Goal: Entertainment & Leisure: Consume media (video, audio)

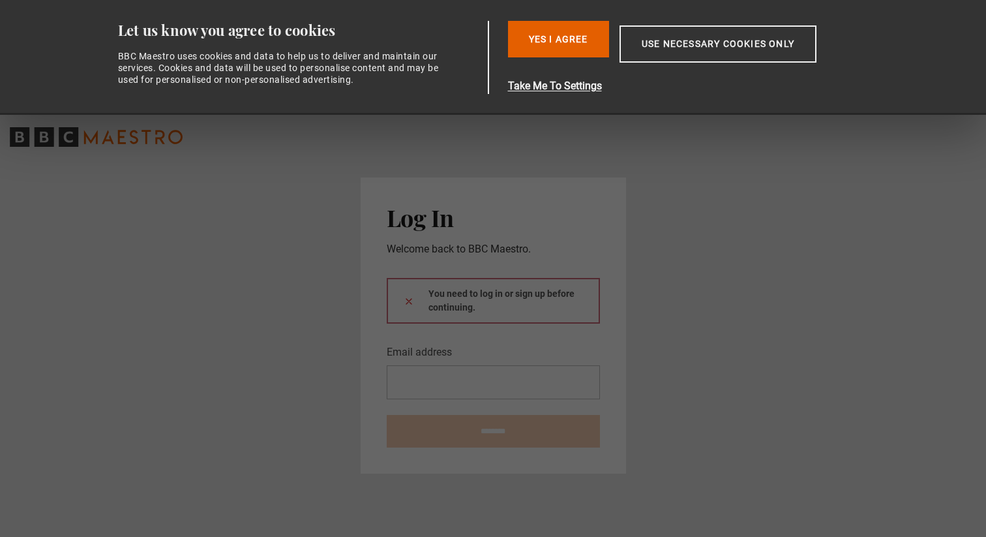
click at [332, 247] on main "Log In Welcome back to BBC Maestro. You need to log in or sign up before contin…" at bounding box center [493, 325] width 986 height 422
click at [567, 45] on button "Yes I Agree" at bounding box center [558, 39] width 101 height 37
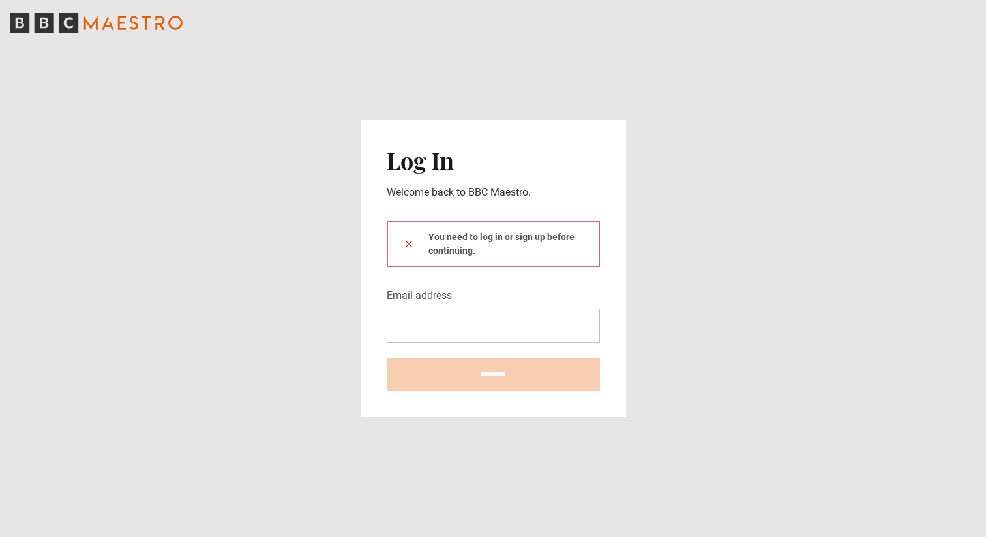
click at [455, 239] on div "You need to log in or sign up before continuing." at bounding box center [493, 244] width 213 height 46
click at [428, 326] on input "Email address" at bounding box center [493, 325] width 213 height 34
type input "**********"
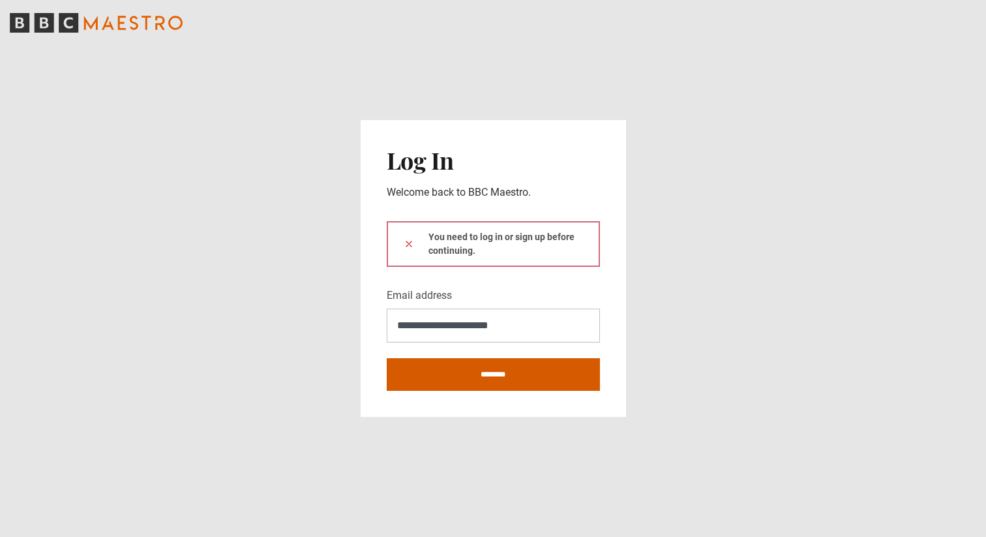
click at [477, 376] on input "********" at bounding box center [493, 374] width 213 height 33
type input "**********"
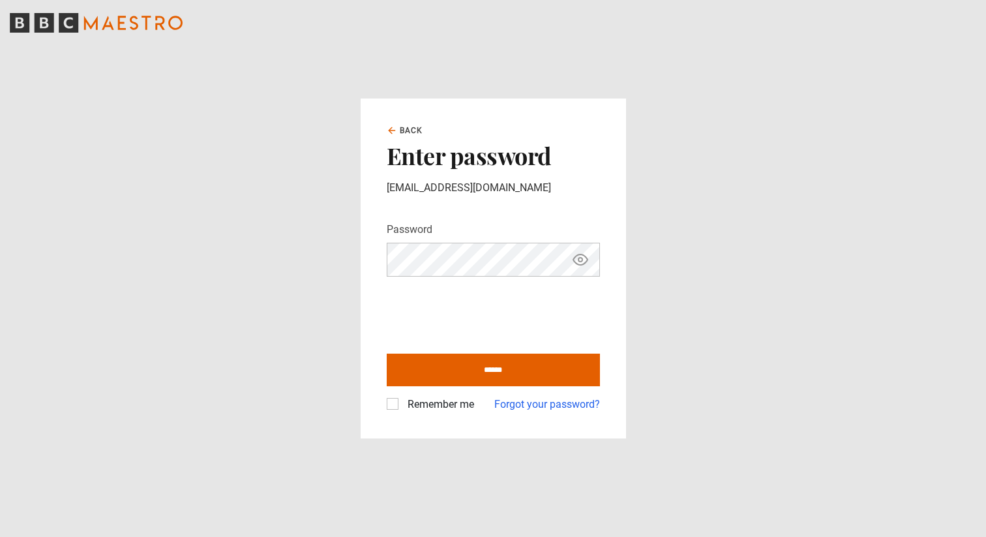
click at [402, 400] on label "Remember me" at bounding box center [438, 404] width 72 height 16
click at [462, 372] on input "******" at bounding box center [493, 369] width 213 height 33
type input "**********"
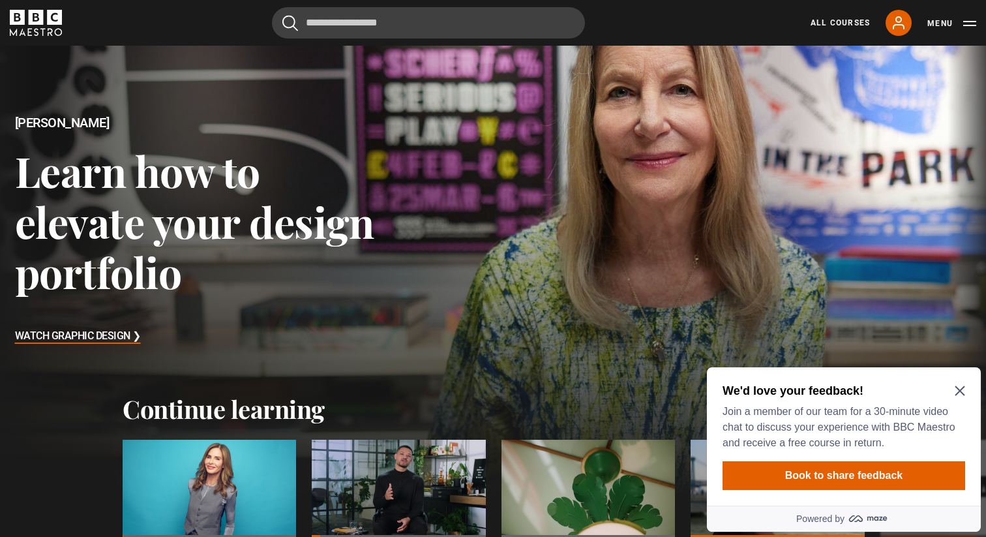
scroll to position [82, 0]
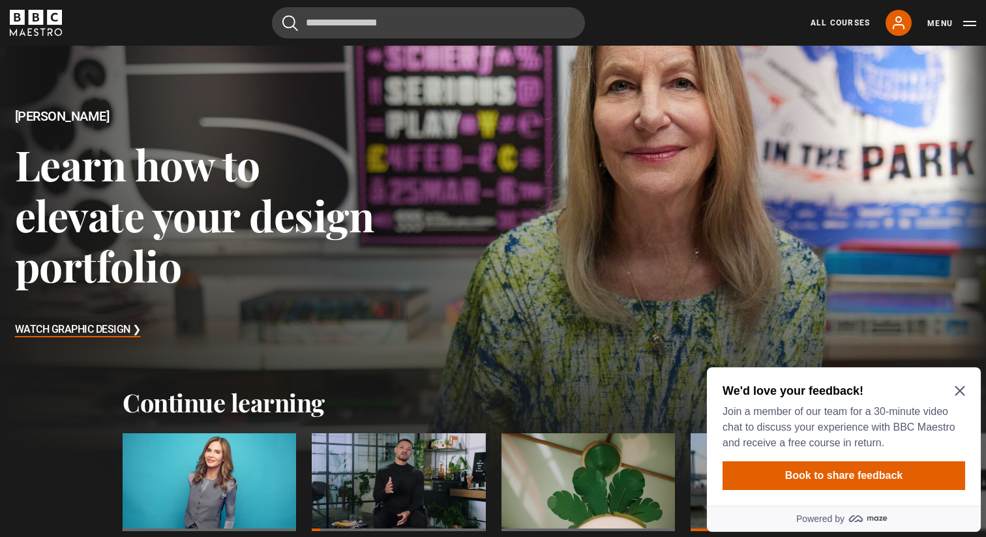
click at [110, 329] on h3 "Watch Graphic Design ❯" at bounding box center [78, 330] width 126 height 20
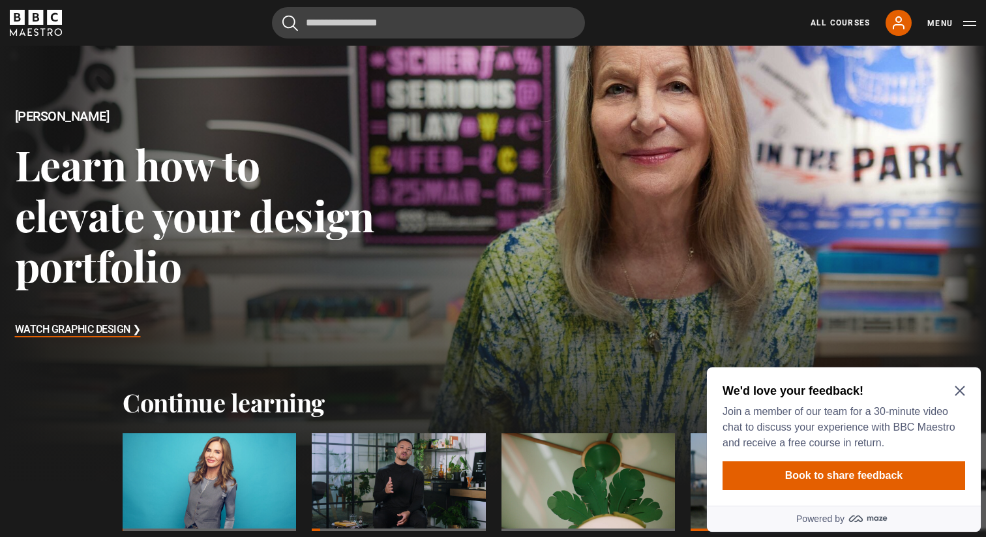
click at [955, 389] on icon "Close Maze Prompt" at bounding box center [959, 390] width 10 height 10
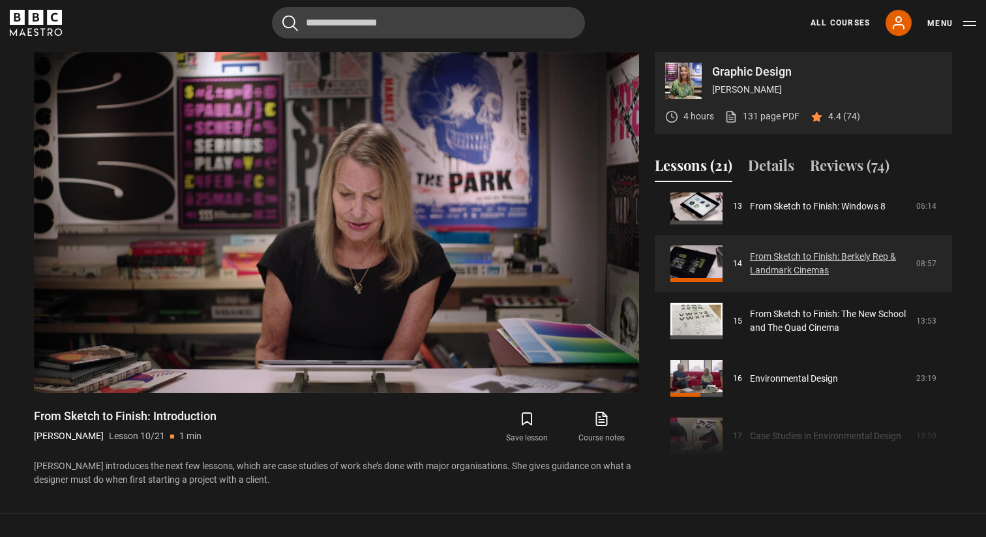
scroll to position [765, 0]
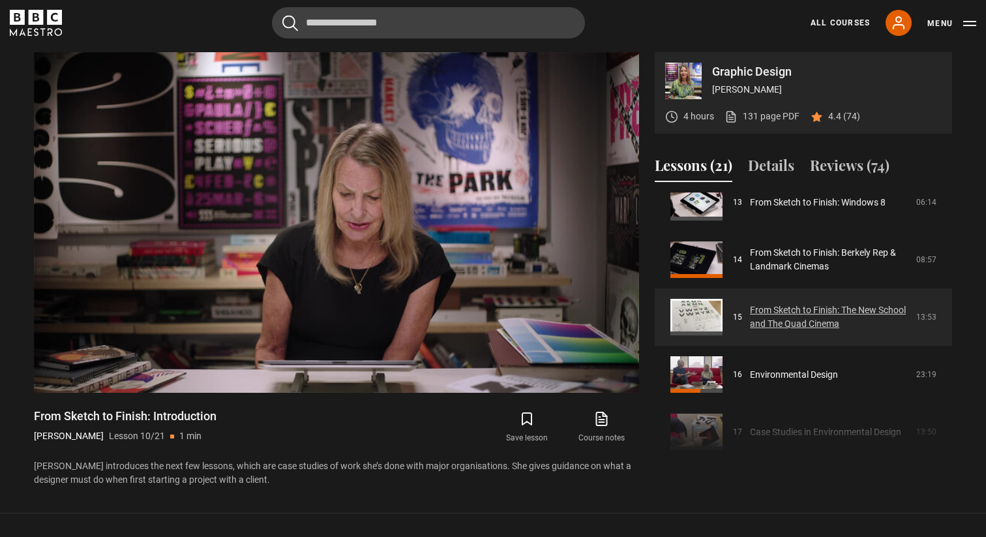
click at [786, 321] on link "From Sketch to Finish: The New School and The Quad Cinema" at bounding box center [829, 316] width 158 height 27
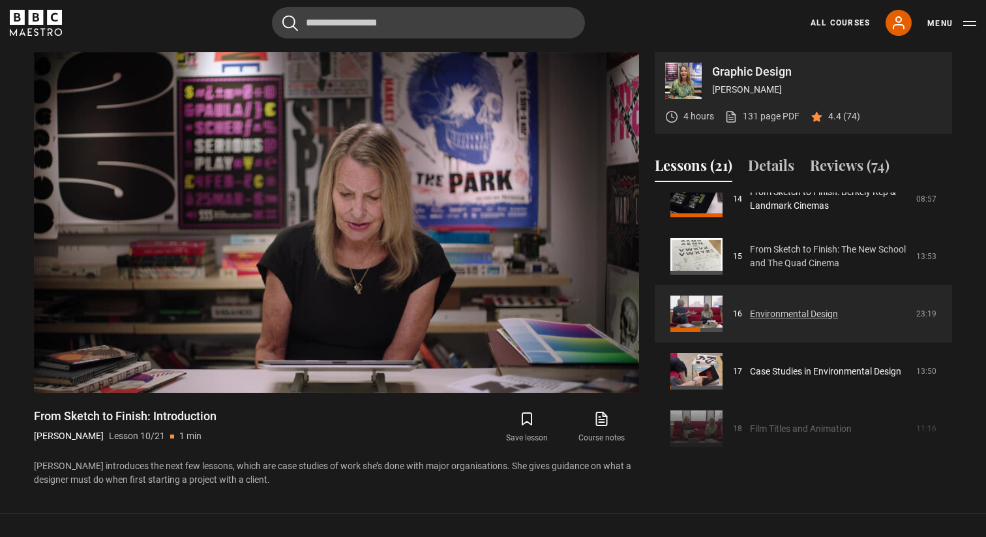
scroll to position [838, 0]
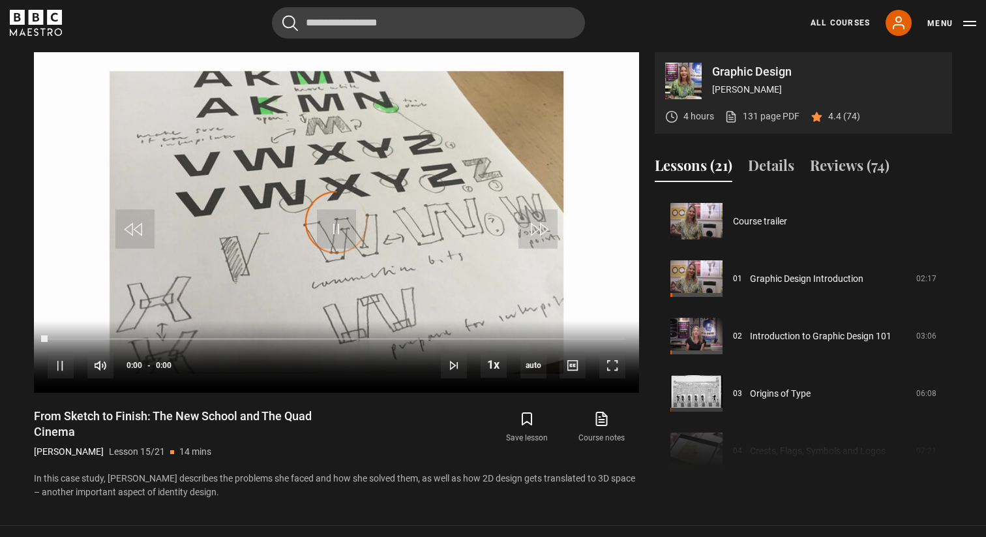
scroll to position [803, 0]
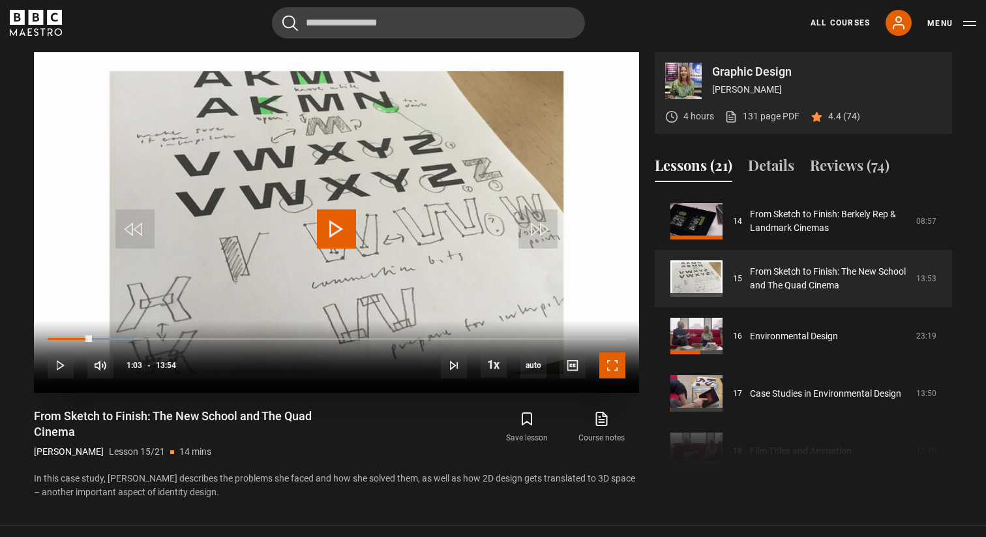
click at [610, 371] on span "Video Player" at bounding box center [612, 365] width 26 height 26
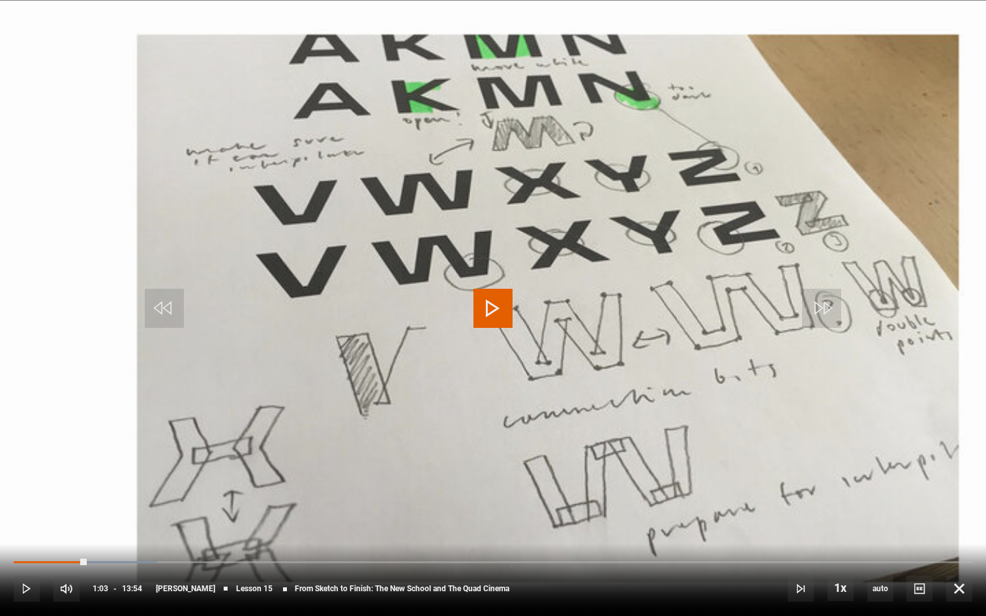
click at [707, 450] on video "Video Player" at bounding box center [493, 308] width 986 height 616
click at [241, 536] on div "Loaded : 27.58% 03:18 03:18" at bounding box center [493, 562] width 958 height 4
click at [37, 536] on span "Video Player" at bounding box center [27, 589] width 26 height 26
click at [497, 309] on span "Video Player" at bounding box center [492, 308] width 39 height 39
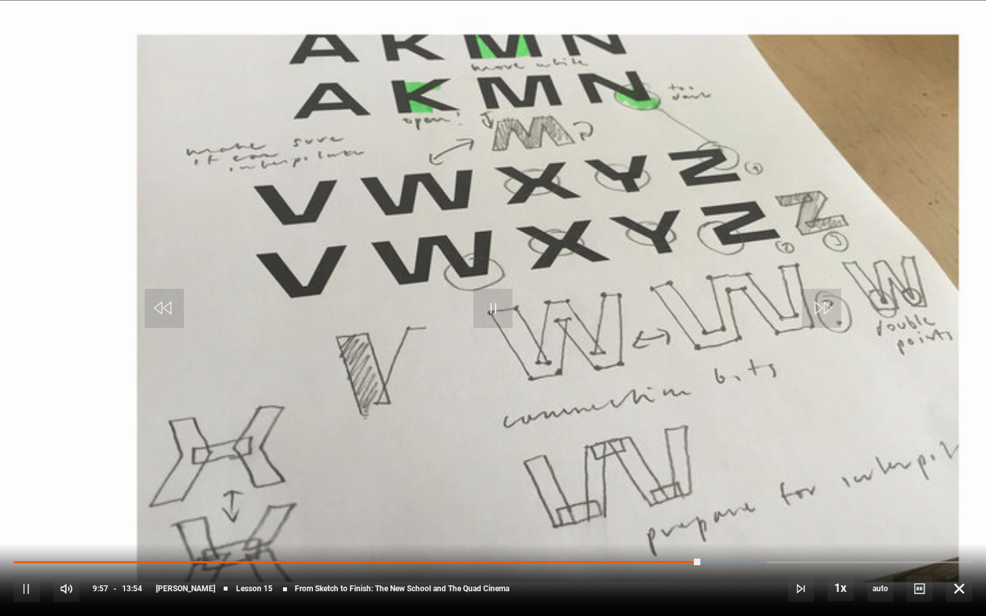
click at [786, 536] on div "10s Skip Back 10 seconds Pause 10s Skip Forward 10 seconds Loaded : 78.54% 11:1…" at bounding box center [493, 580] width 986 height 72
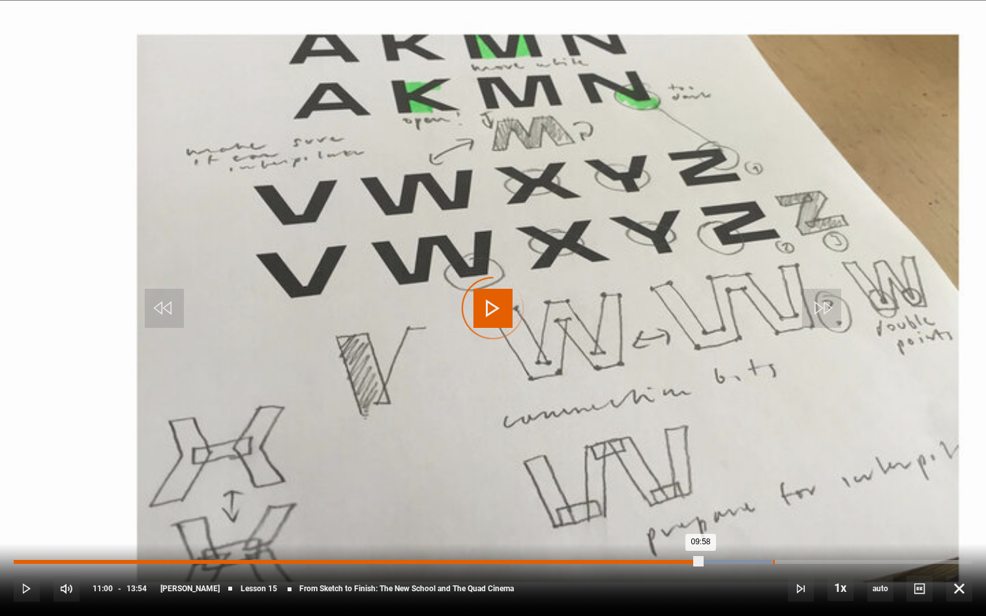
click at [773, 536] on div "11:00" at bounding box center [774, 562] width 2 height 4
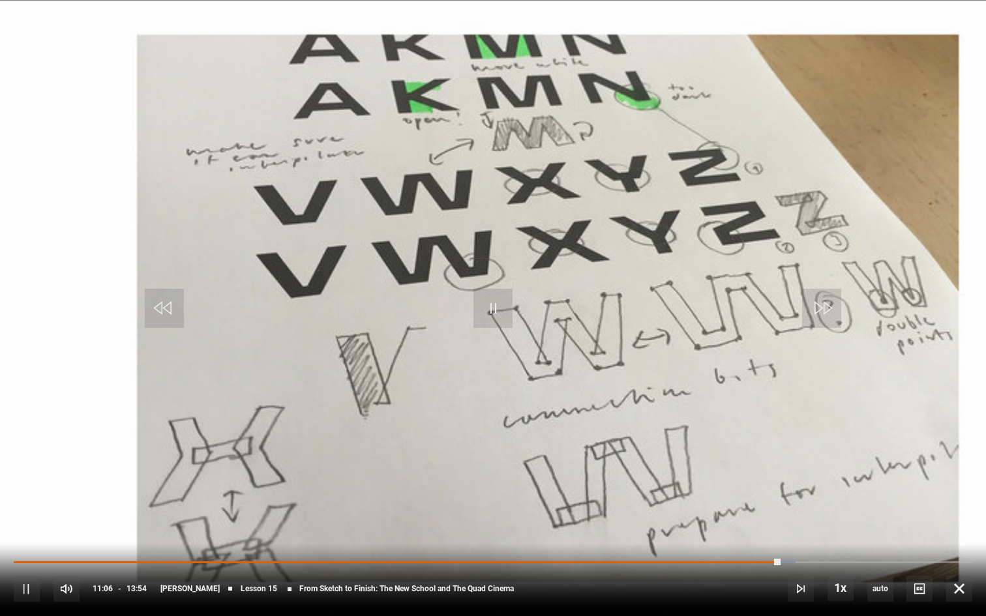
click at [714, 536] on div "10s Skip Back 10 seconds Pause 10s Skip Forward 10 seconds Loaded : 81.53% 11:2…" at bounding box center [493, 580] width 986 height 72
click at [720, 536] on div "10s Skip Back 10 seconds Pause 10s Skip Forward 10 seconds Loaded : 81.53% 11:2…" at bounding box center [493, 580] width 986 height 72
click at [960, 536] on span "Video Player" at bounding box center [959, 589] width 26 height 26
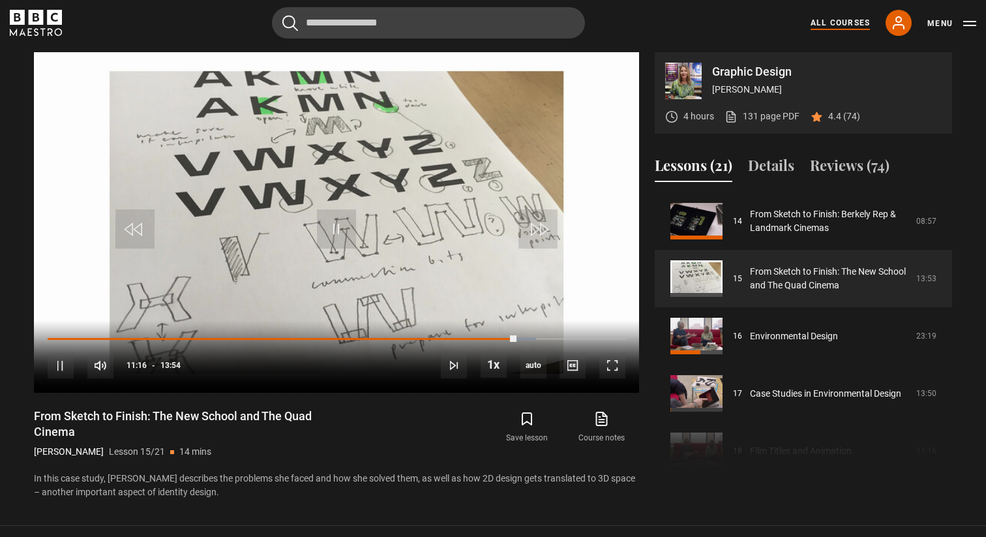
click at [840, 20] on link "All Courses" at bounding box center [839, 23] width 59 height 12
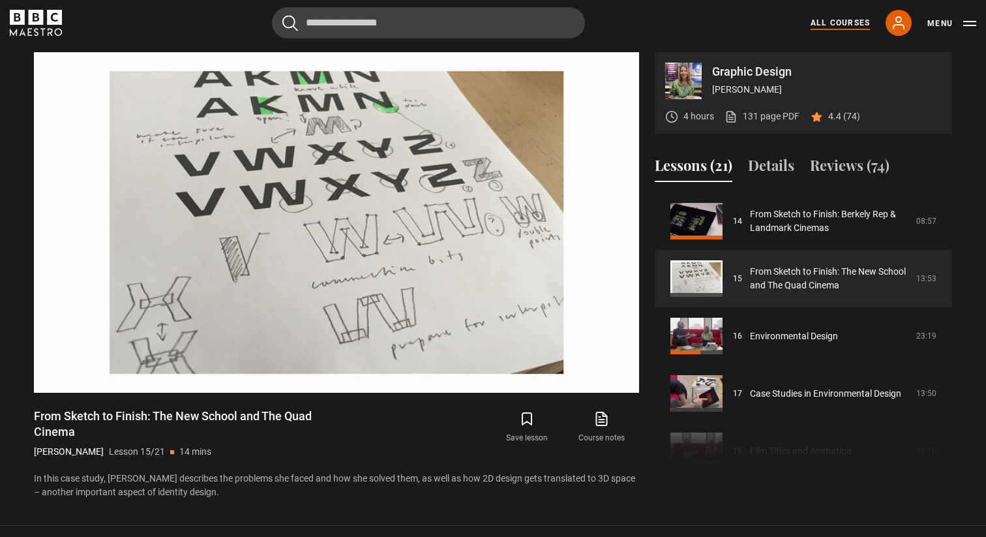
click at [826, 27] on link "All Courses" at bounding box center [839, 23] width 59 height 12
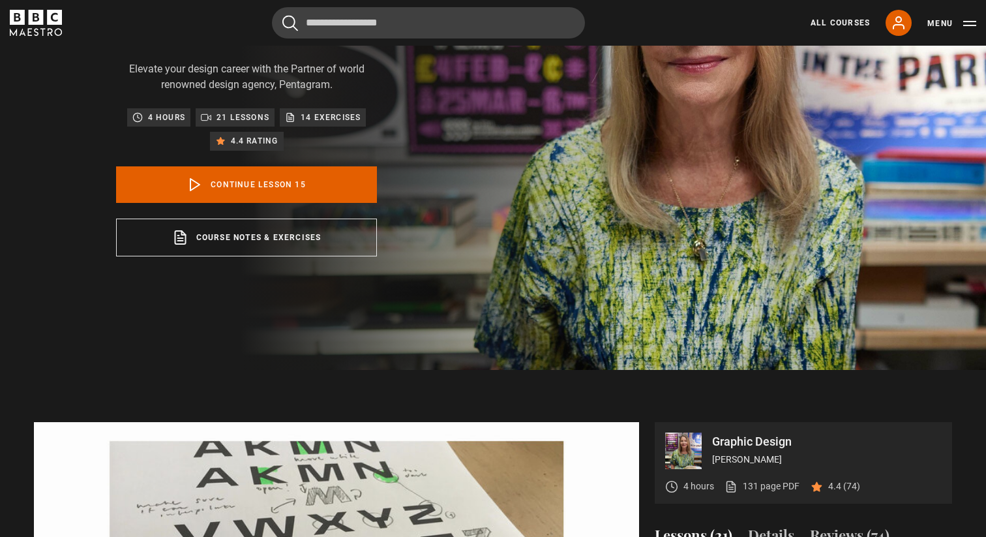
scroll to position [0, 0]
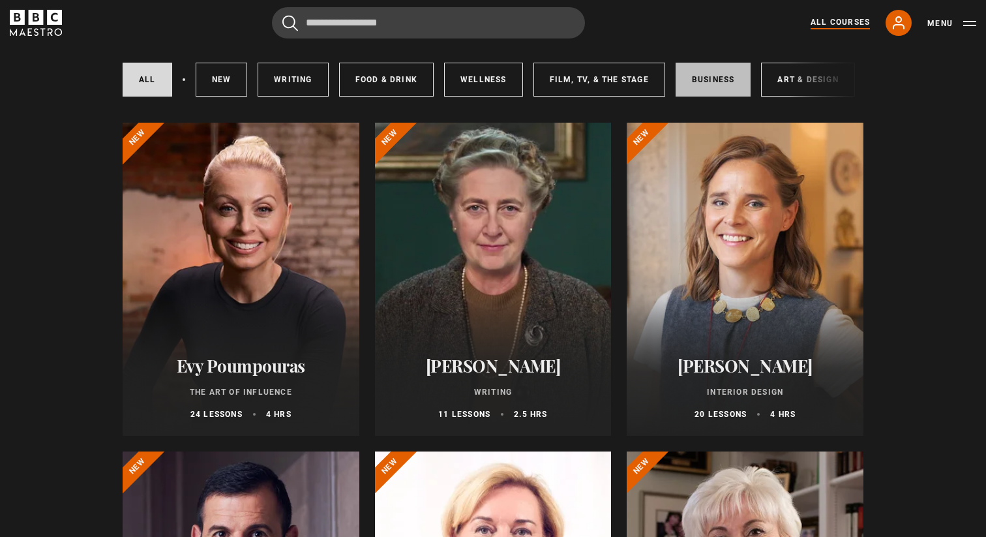
scroll to position [85, 0]
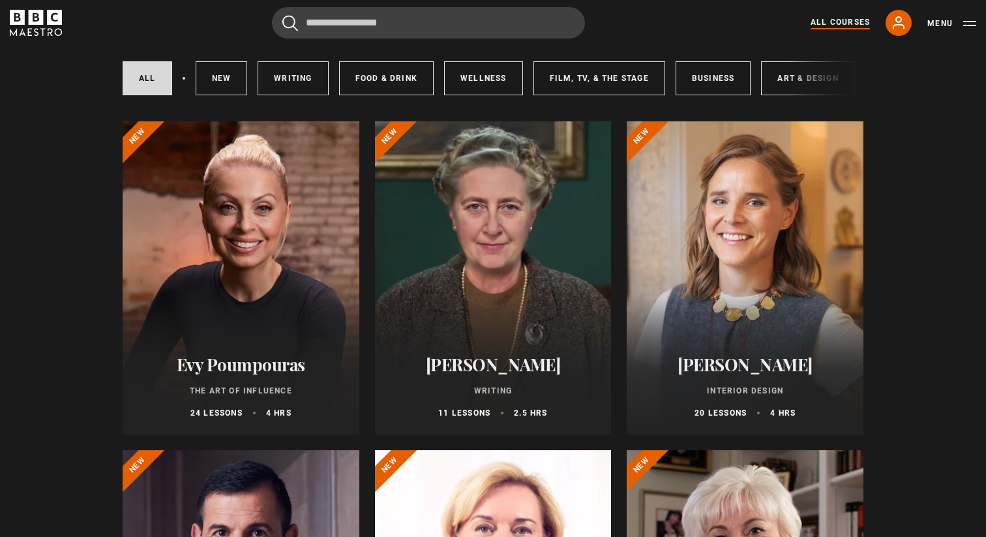
click at [727, 265] on div at bounding box center [745, 277] width 237 height 313
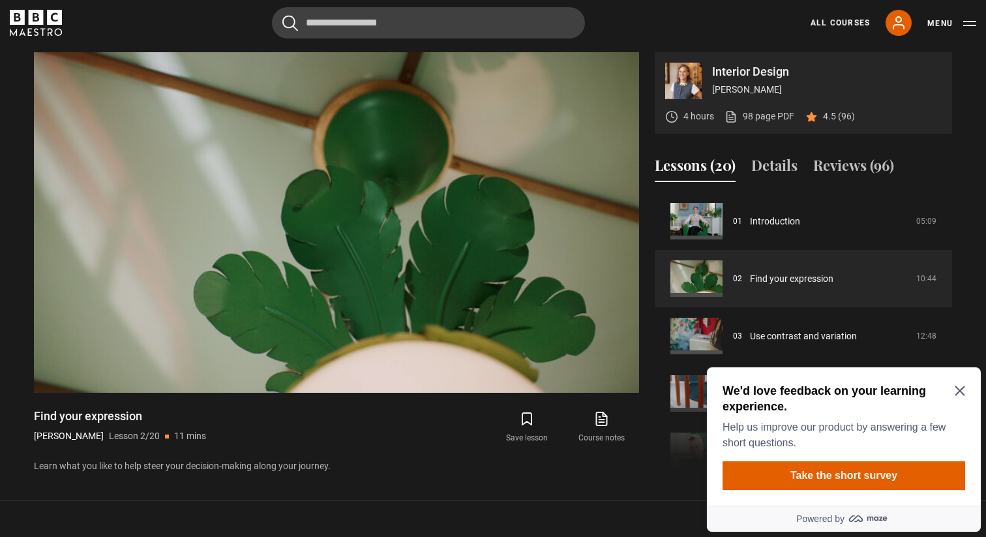
click at [965, 383] on div "We'd love feedback on your learning experience. Help us improve our product by …" at bounding box center [844, 436] width 274 height 138
click at [962, 390] on icon "Close Maze Prompt" at bounding box center [959, 390] width 10 height 10
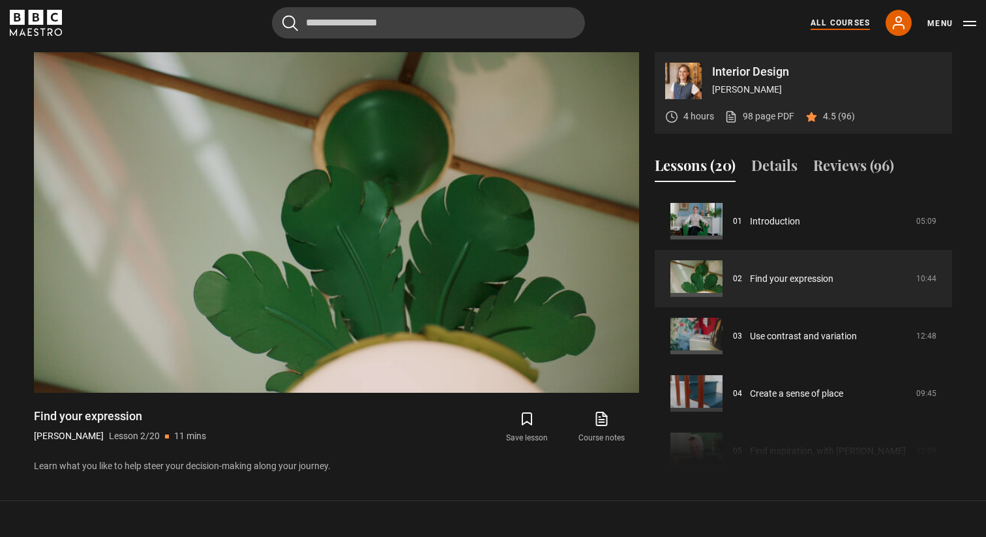
click at [840, 24] on link "All Courses" at bounding box center [839, 23] width 59 height 12
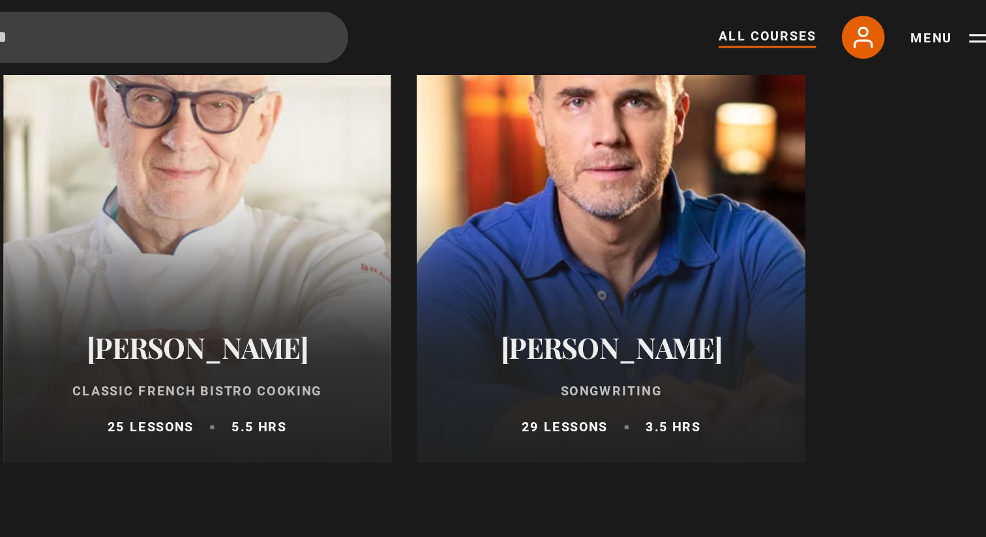
scroll to position [4835, 0]
